Goal: Task Accomplishment & Management: Complete application form

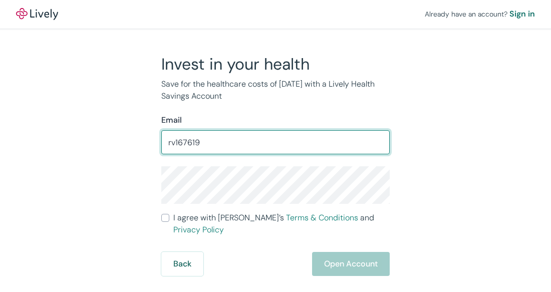
type input "rv167619"
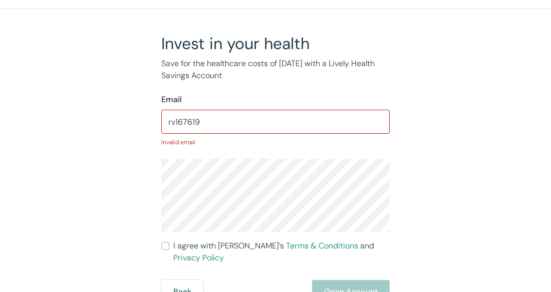
scroll to position [19, 0]
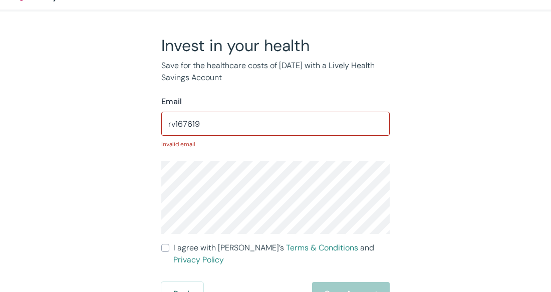
click at [220, 249] on span "I agree with Lively’s Terms & Conditions and Privacy Policy" at bounding box center [281, 254] width 216 height 24
click at [169, 249] on input "I agree with Lively’s Terms & Conditions and Privacy Policy" at bounding box center [165, 248] width 8 height 8
checkbox input "true"
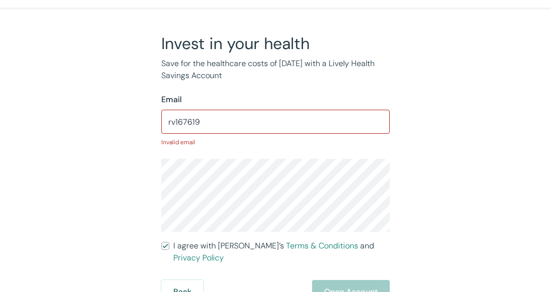
click at [365, 280] on div "Back Open Account" at bounding box center [275, 292] width 228 height 24
click at [299, 114] on input "rv167619" at bounding box center [275, 122] width 228 height 20
type input "r"
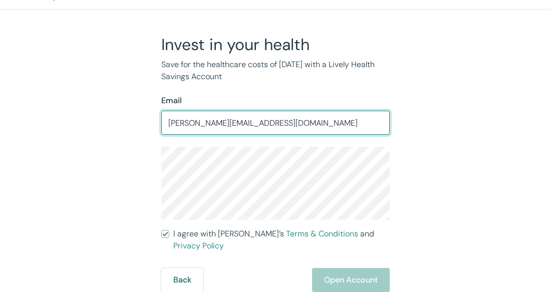
scroll to position [8, 0]
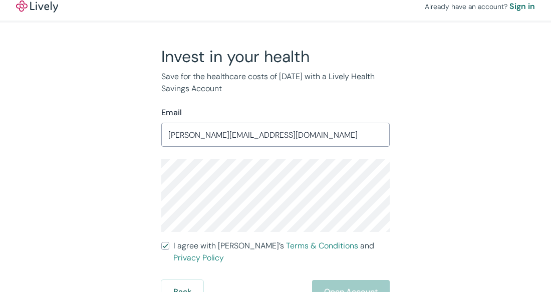
click at [287, 144] on input "[PERSON_NAME][EMAIL_ADDRESS][DOMAIN_NAME]" at bounding box center [275, 135] width 228 height 20
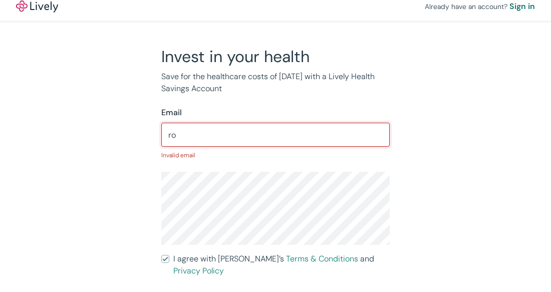
type input "r"
